Goal: Information Seeking & Learning: Learn about a topic

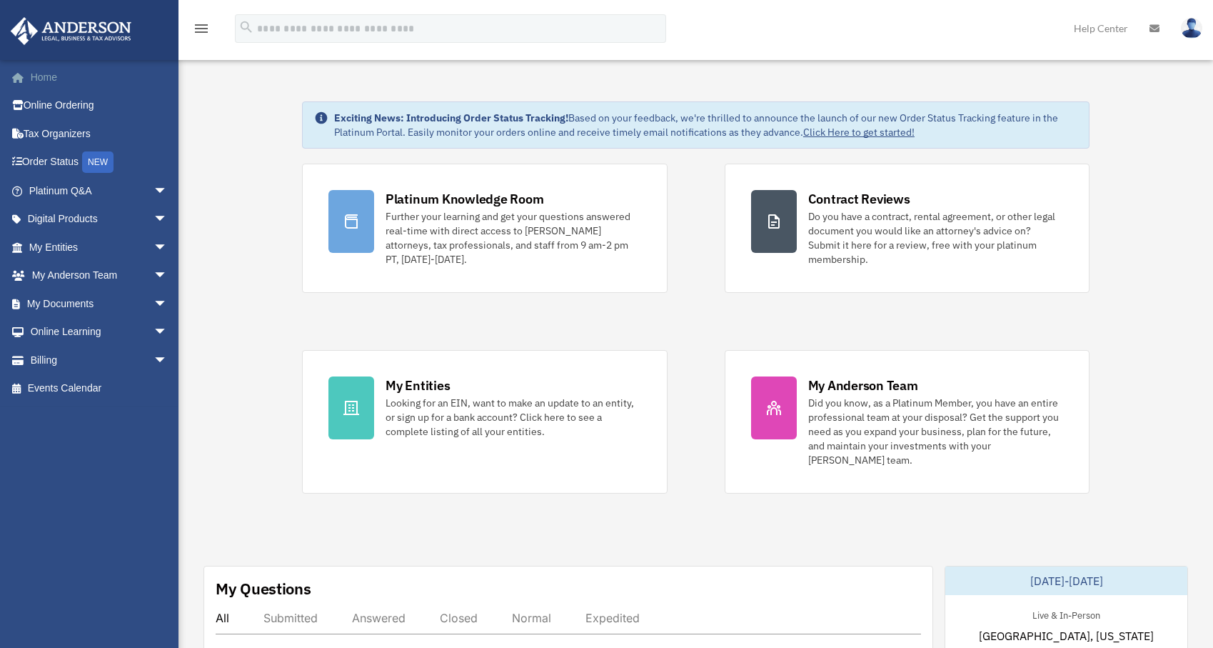
click at [60, 76] on link "Home" at bounding box center [99, 77] width 179 height 29
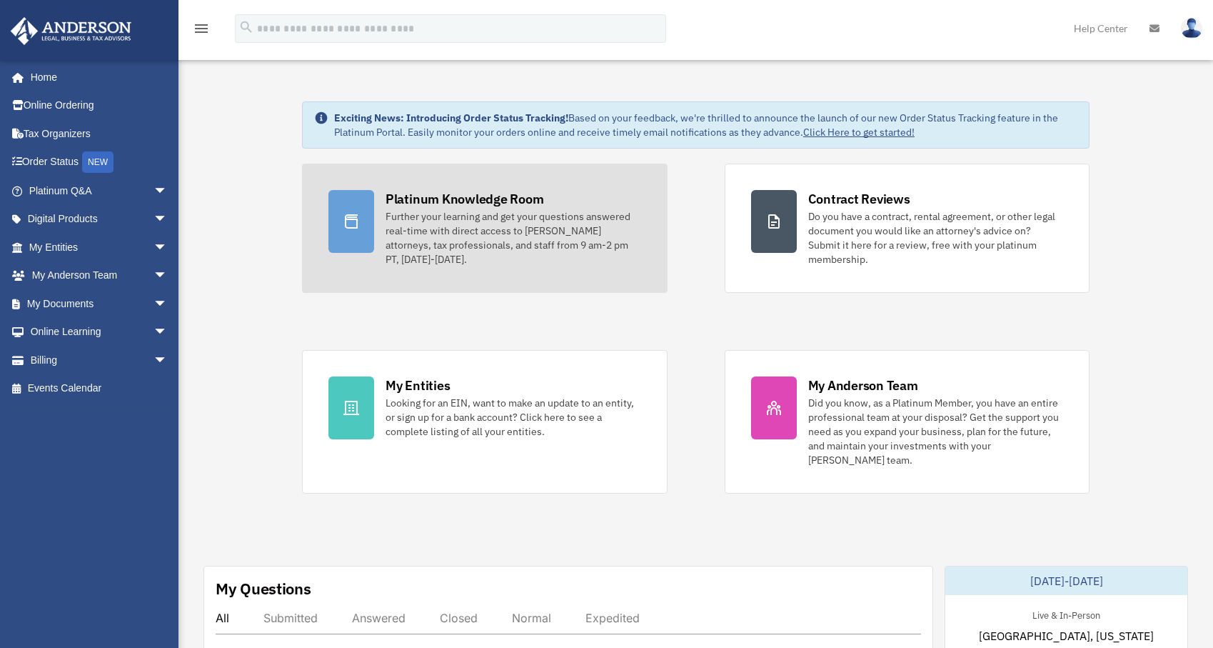
click at [433, 209] on div "Further your learning and get your questions answered real-time with direct acc…" at bounding box center [514, 237] width 256 height 57
